Goal: Find specific page/section: Find specific page/section

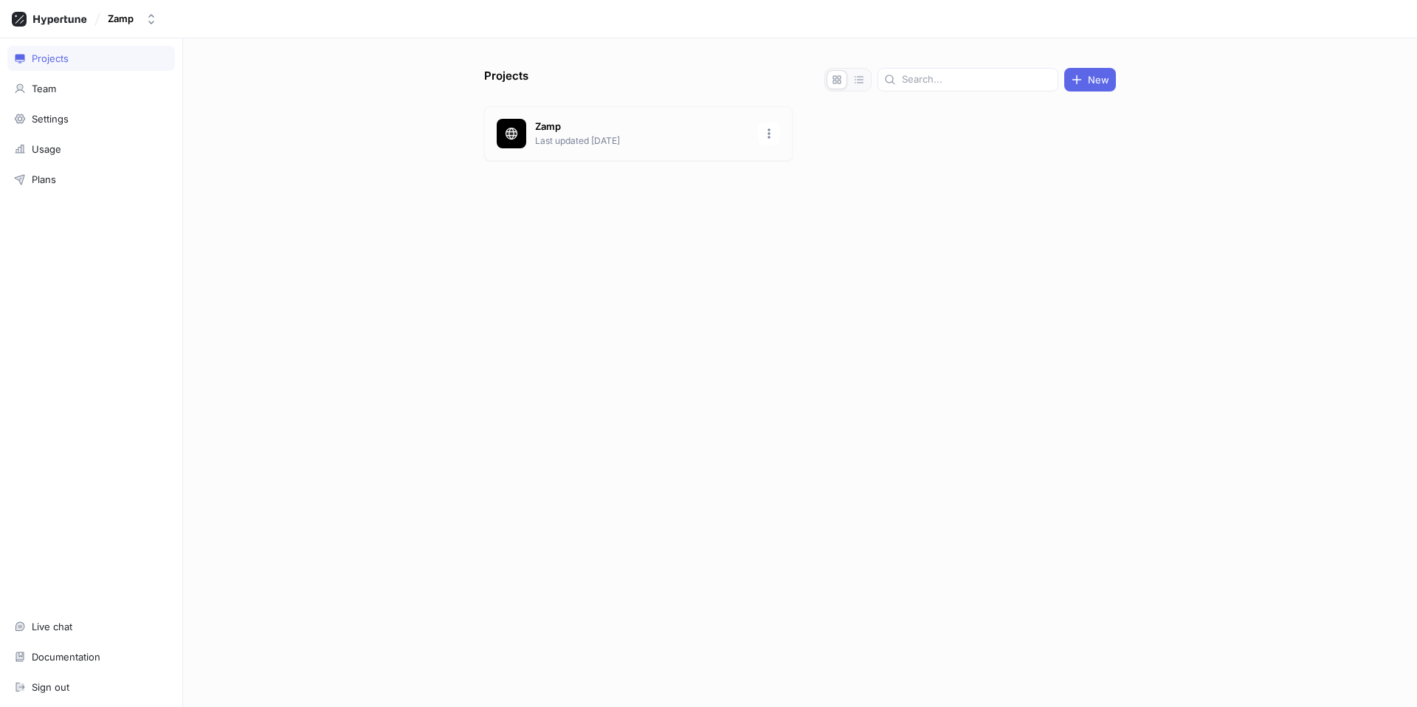
click at [574, 136] on p "Last updated [DATE]" at bounding box center [642, 140] width 214 height 13
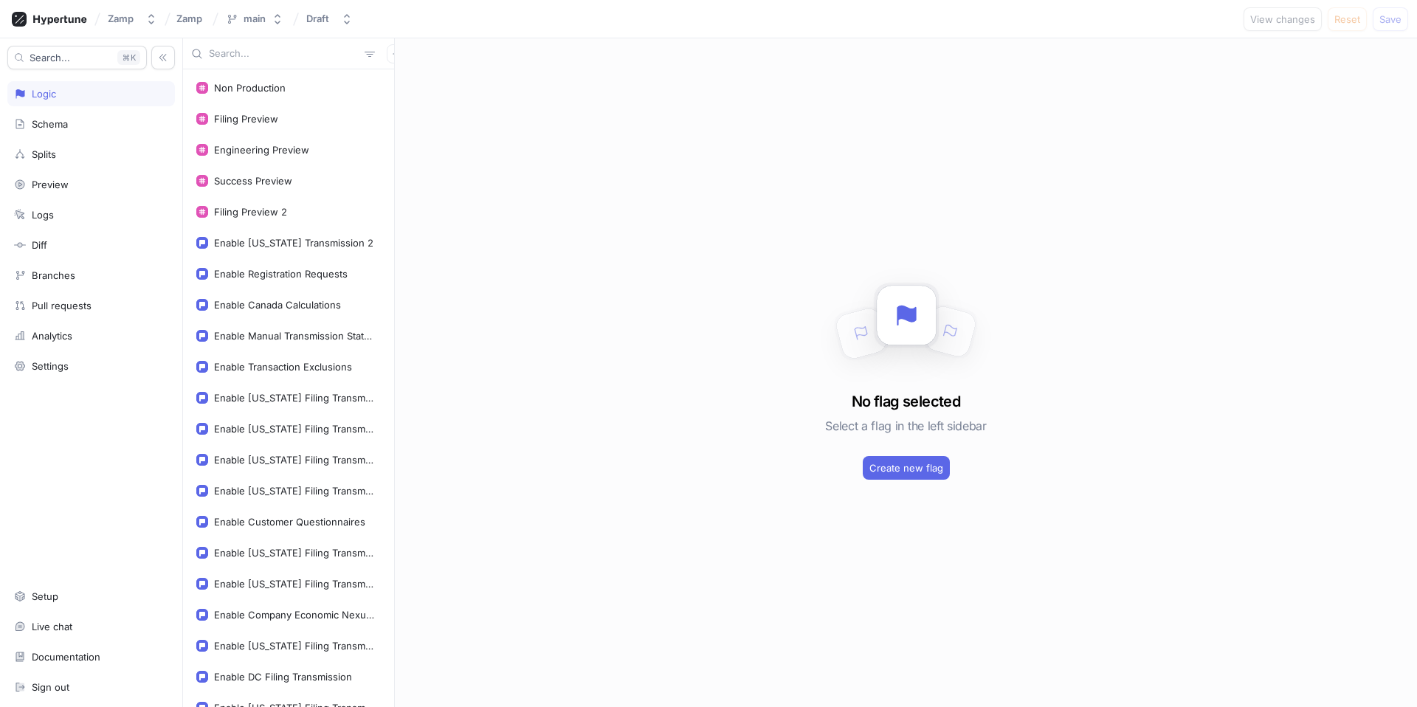
click at [249, 58] on input "text" at bounding box center [284, 53] width 150 height 15
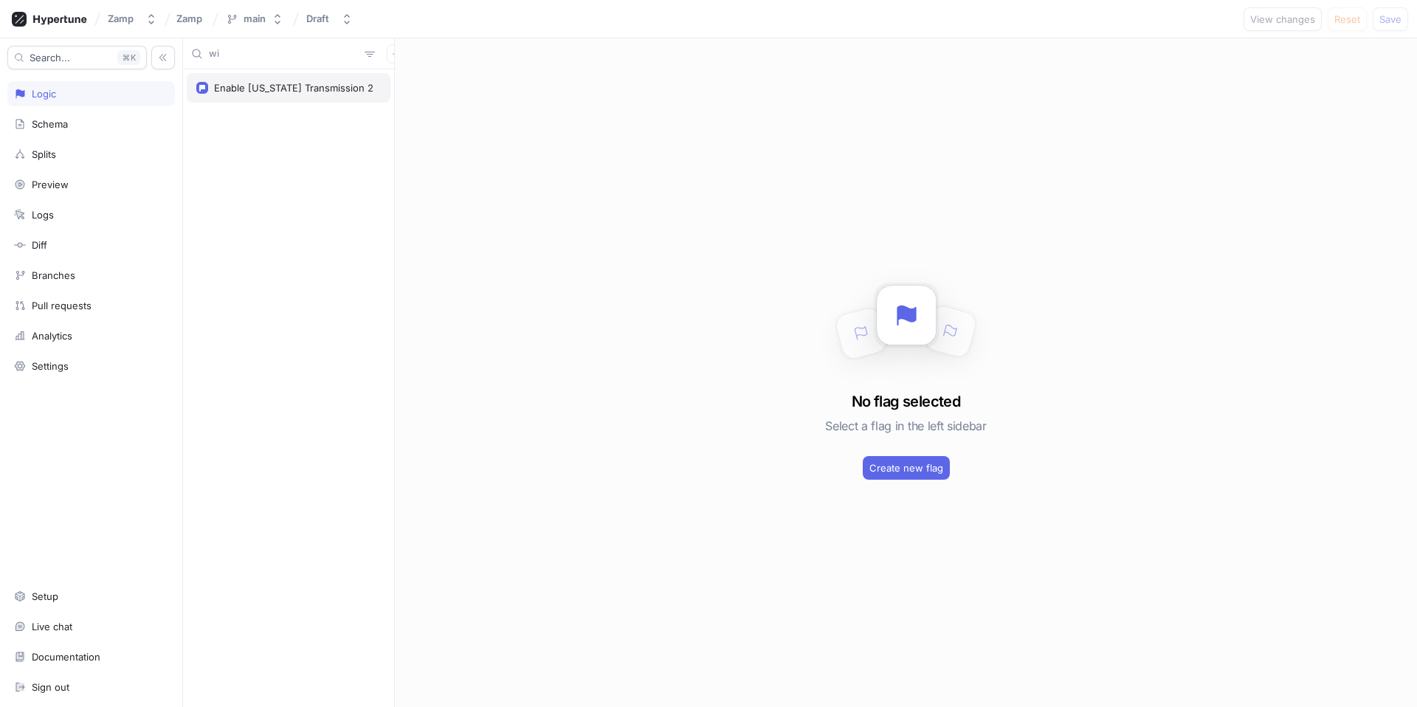
type input "wi"
click at [304, 91] on div "Enable [US_STATE] Transmission 2" at bounding box center [293, 88] width 159 height 12
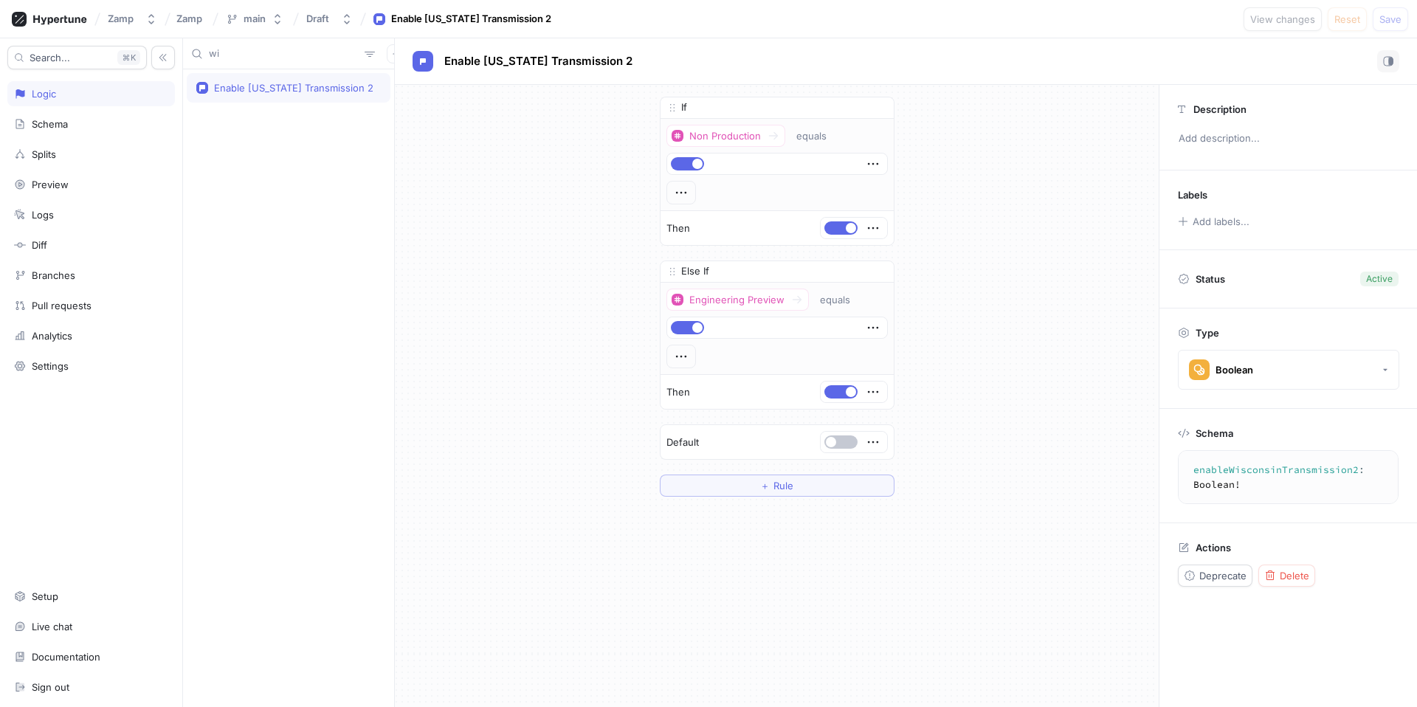
click at [212, 58] on input "wi" at bounding box center [284, 53] width 150 height 15
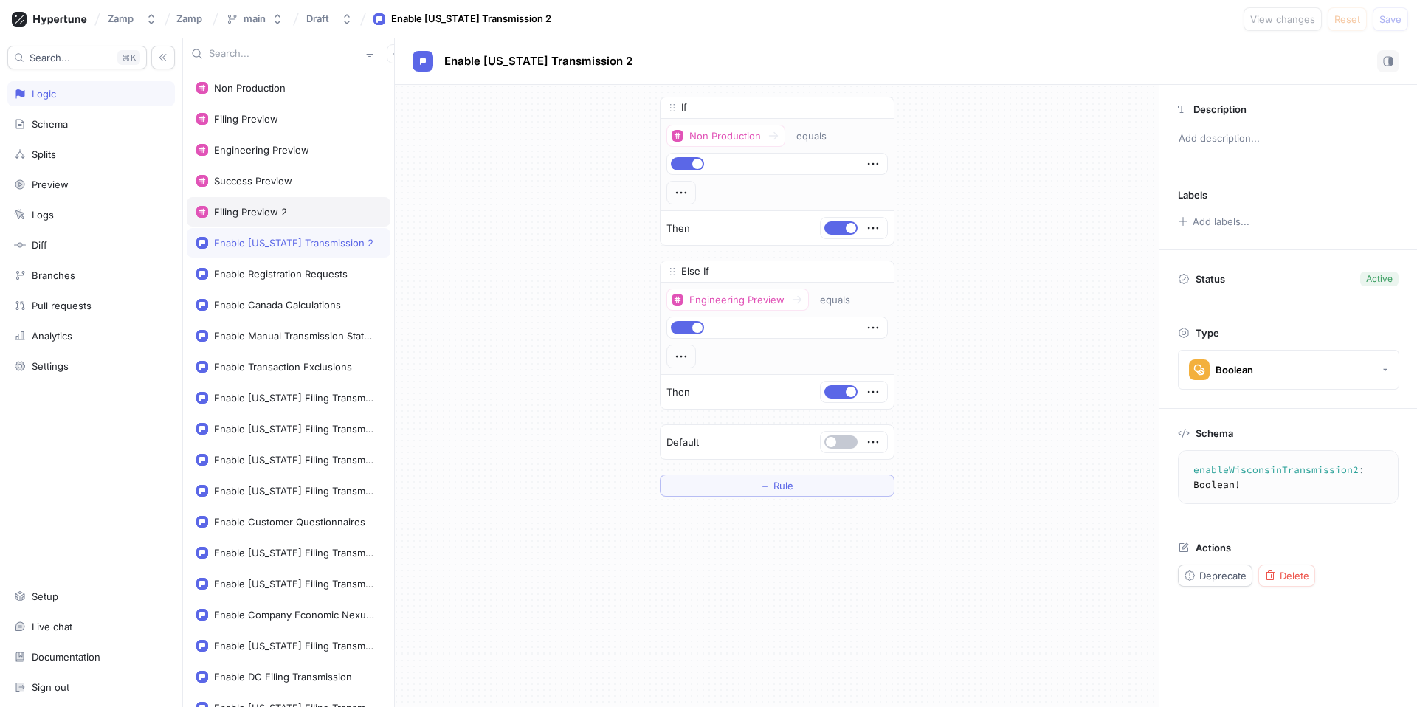
click at [288, 212] on div "Filing Preview 2" at bounding box center [288, 212] width 184 height 12
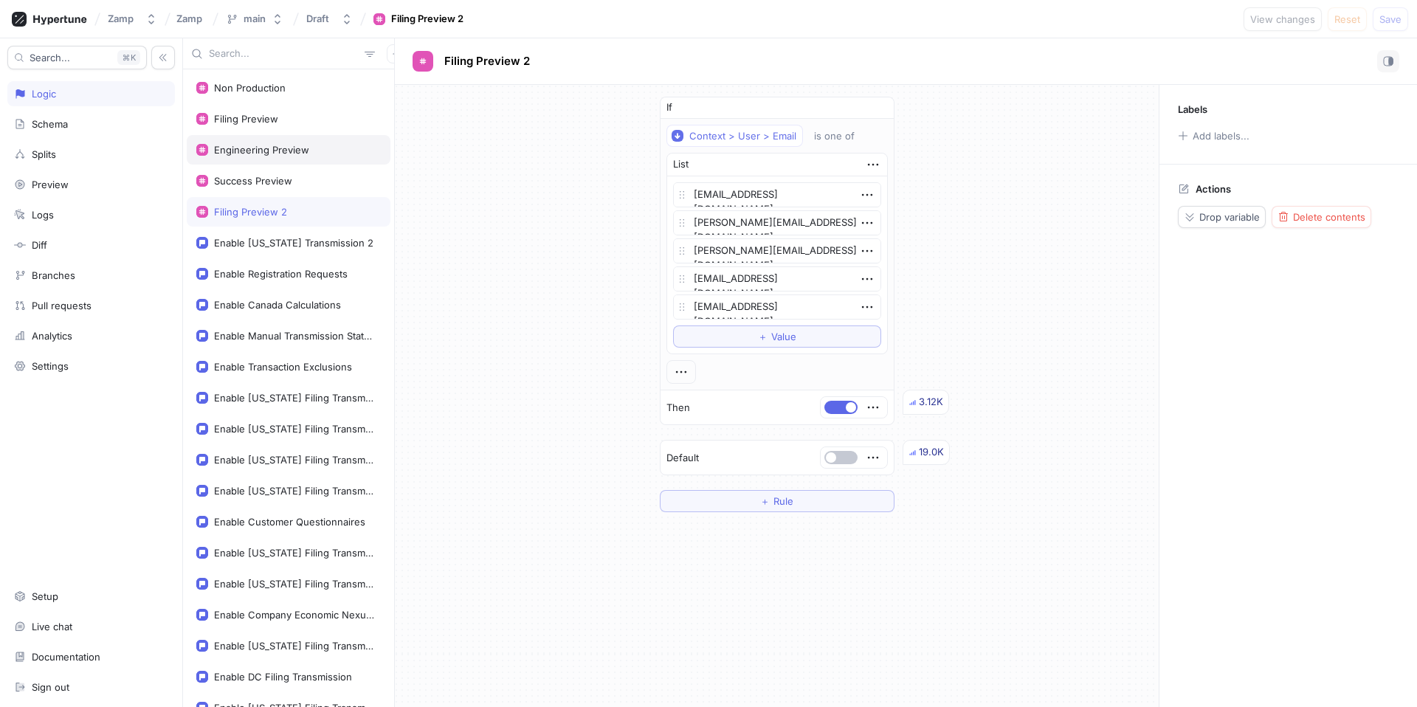
click at [283, 157] on div "Engineering Preview" at bounding box center [289, 150] width 204 height 30
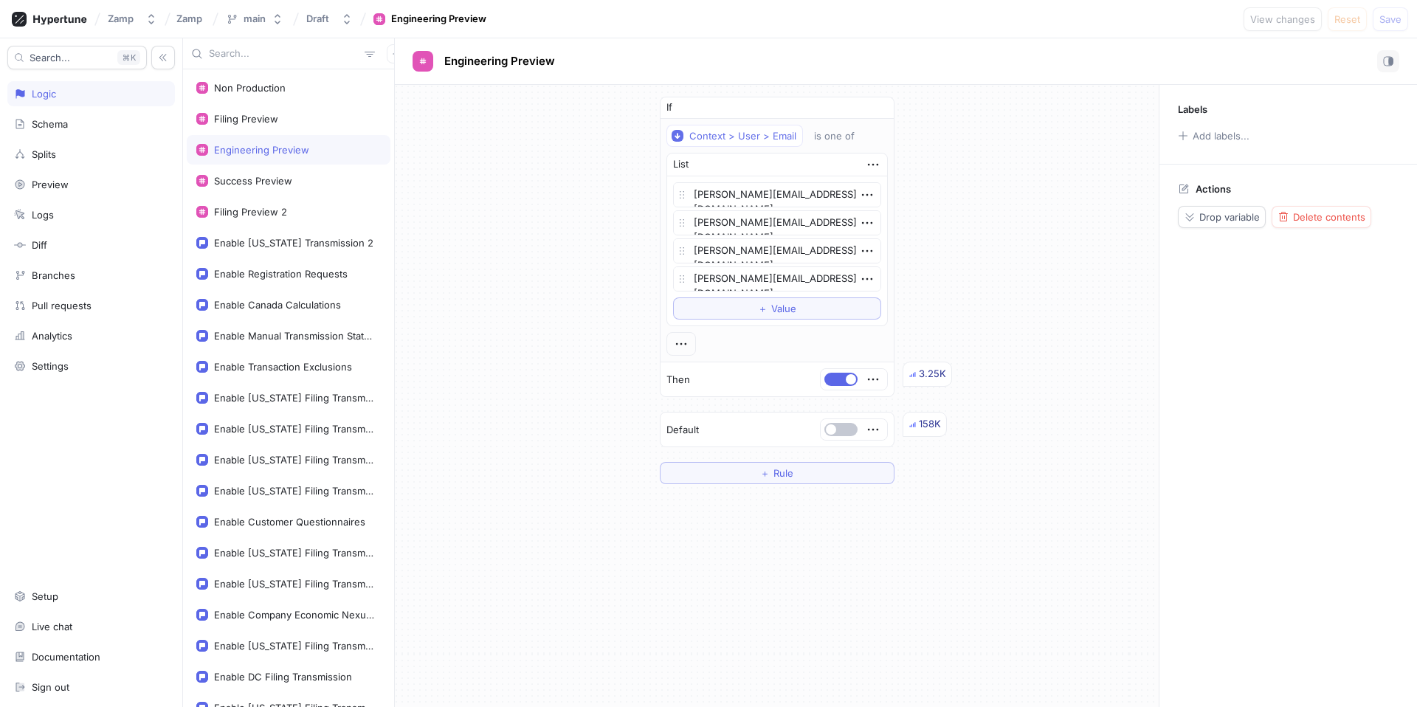
click at [514, 270] on div "If Context > User > Email is one of List [PERSON_NAME][EMAIL_ADDRESS][DOMAIN_NA…" at bounding box center [777, 290] width 764 height 411
type textarea "x"
